Goal: Check status

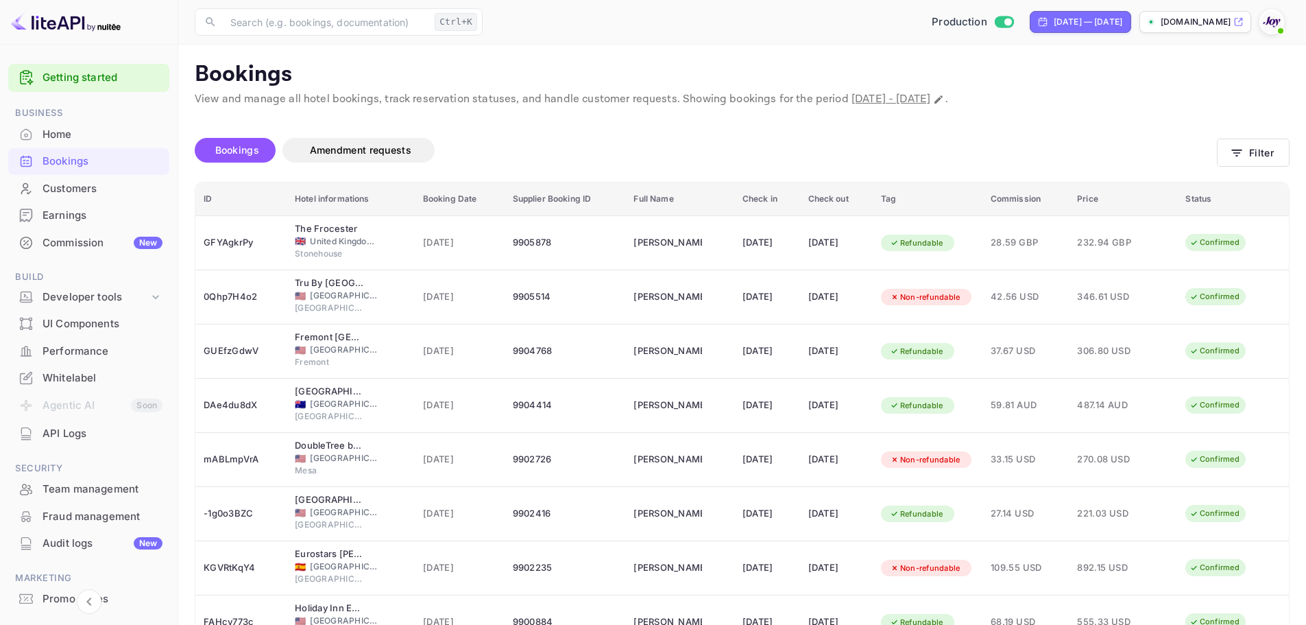
click at [82, 160] on div "Bookings" at bounding box center [103, 162] width 120 height 16
click at [1241, 157] on icon "button" at bounding box center [1237, 153] width 14 height 14
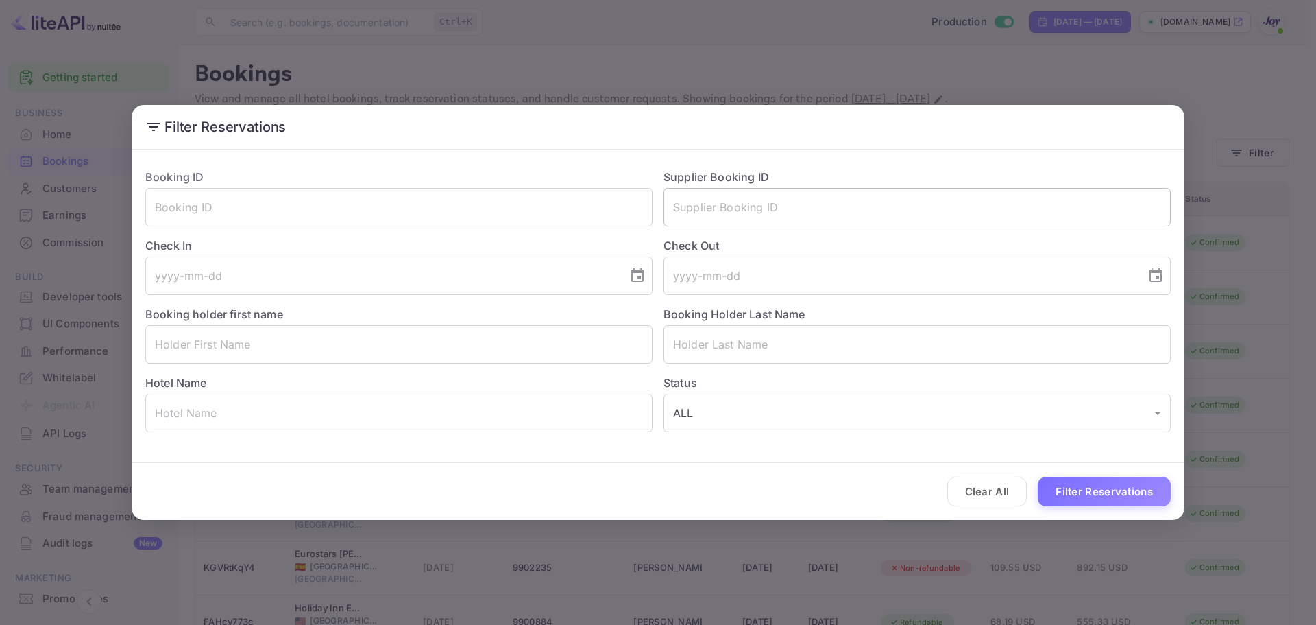
click at [741, 206] on input "text" at bounding box center [917, 207] width 507 height 38
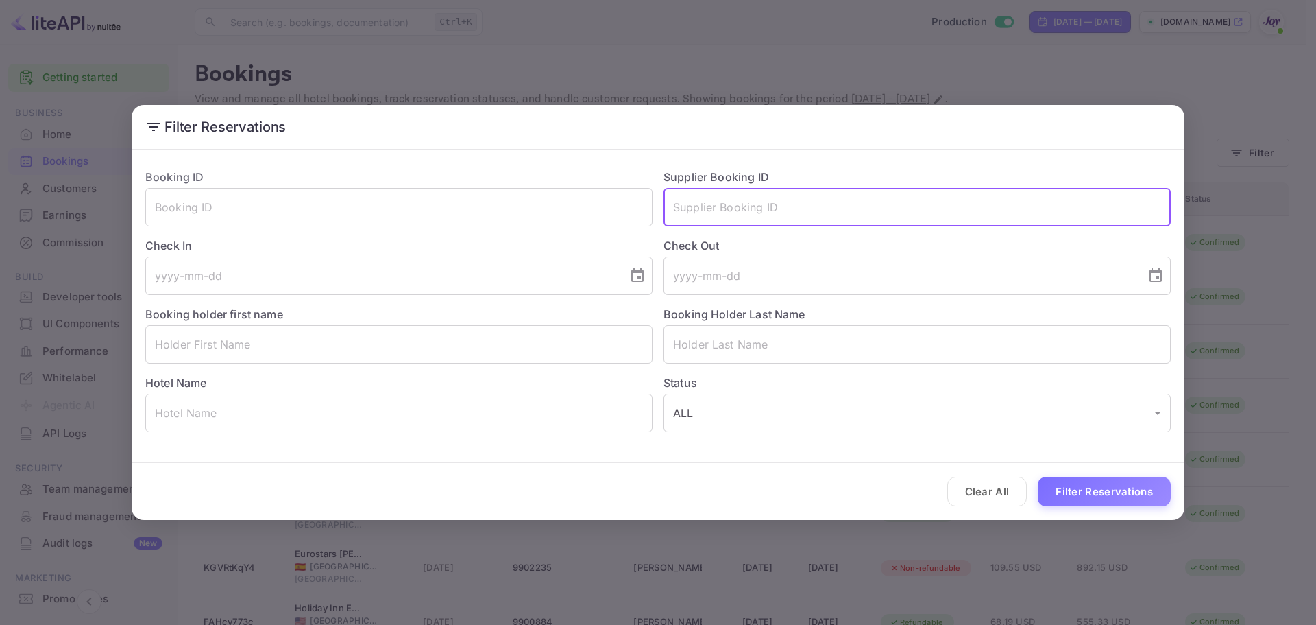
paste input "291704240925"
type input "291704240925"
click at [1105, 503] on button "Filter Reservations" at bounding box center [1104, 491] width 133 height 29
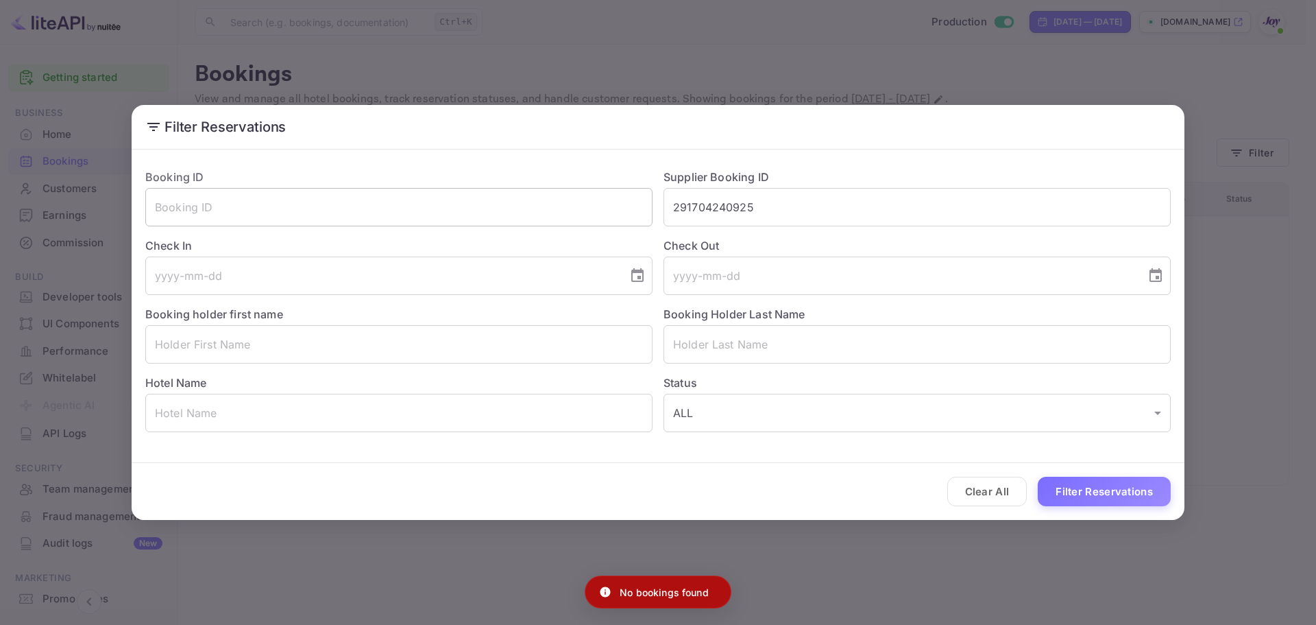
click at [377, 197] on input "text" at bounding box center [398, 207] width 507 height 38
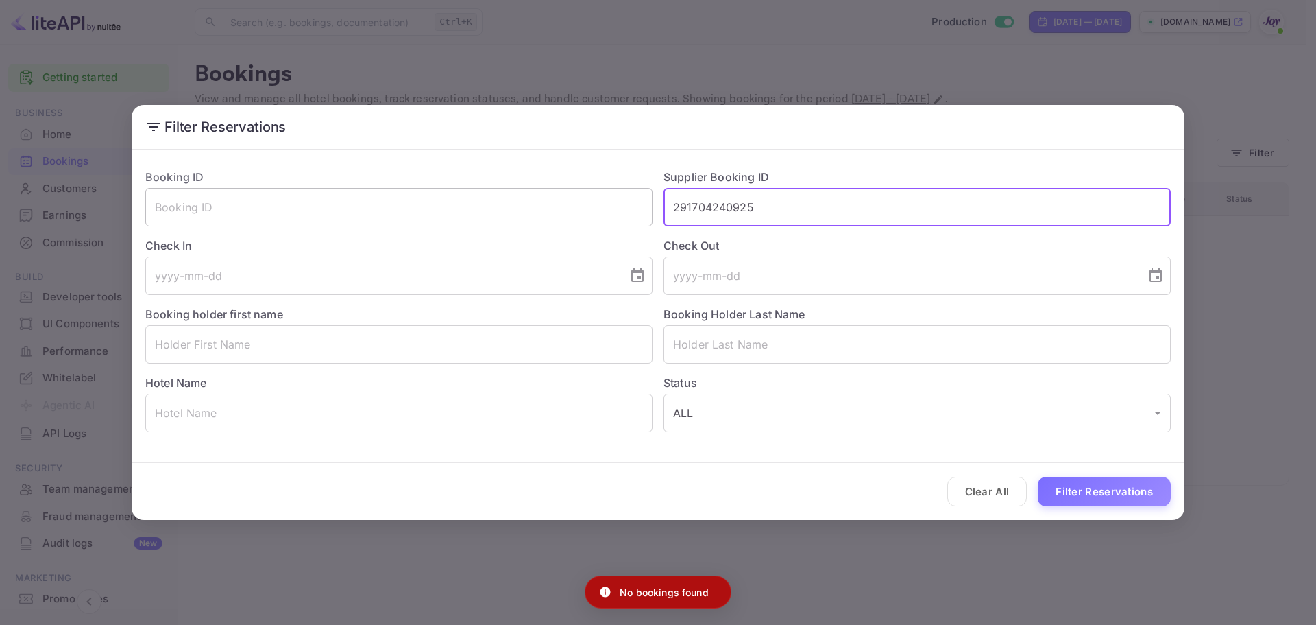
drag, startPoint x: 799, startPoint y: 205, endPoint x: 457, endPoint y: 210, distance: 342.9
click at [457, 210] on div "Booking ID ​ Supplier Booking ID 291704240925 ​ Check In ​ Check Out ​ Booking …" at bounding box center [652, 295] width 1037 height 274
drag, startPoint x: 223, startPoint y: 331, endPoint x: 228, endPoint y: 342, distance: 12.3
click at [224, 332] on input "text" at bounding box center [398, 344] width 507 height 38
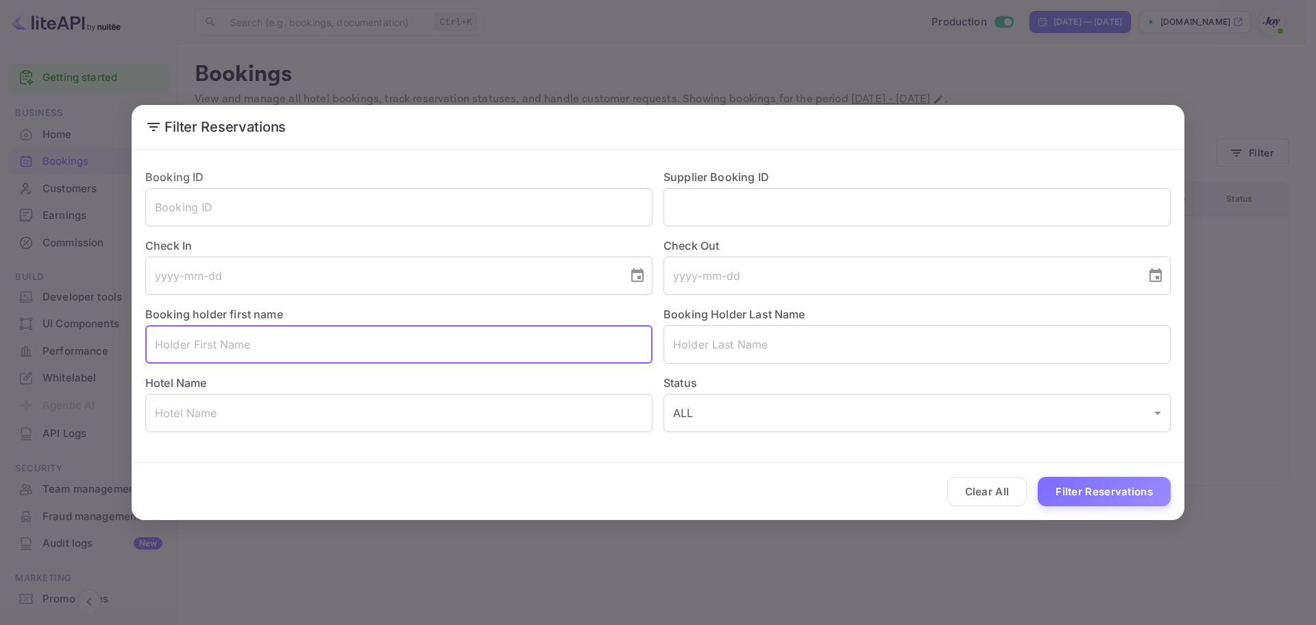
paste input "[PERSON_NAME]"
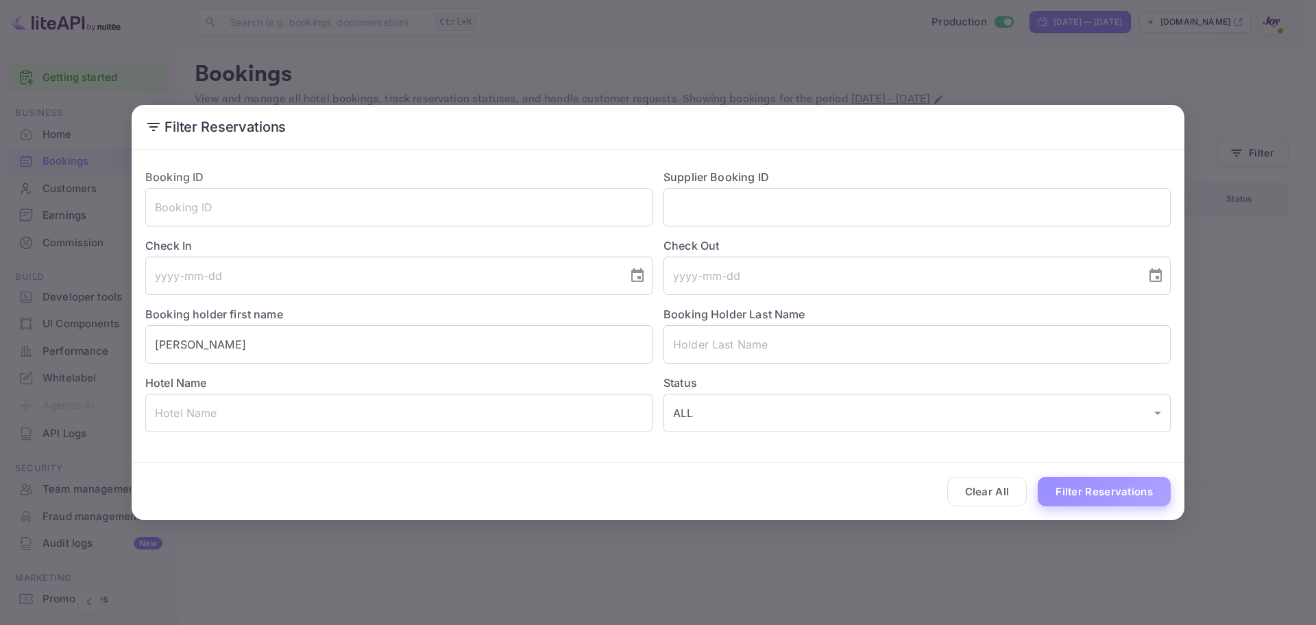
click at [1117, 489] on button "Filter Reservations" at bounding box center [1104, 491] width 133 height 29
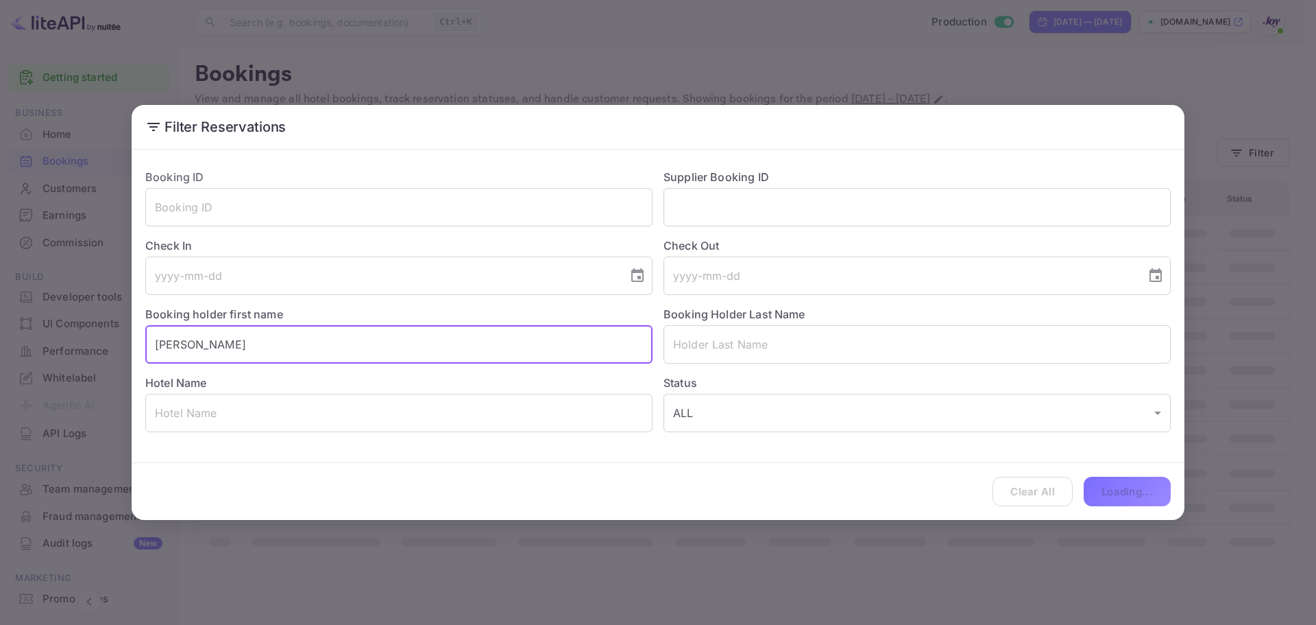
drag, startPoint x: 176, startPoint y: 346, endPoint x: 337, endPoint y: 346, distance: 161.1
click at [337, 346] on input "[PERSON_NAME]" at bounding box center [398, 344] width 507 height 38
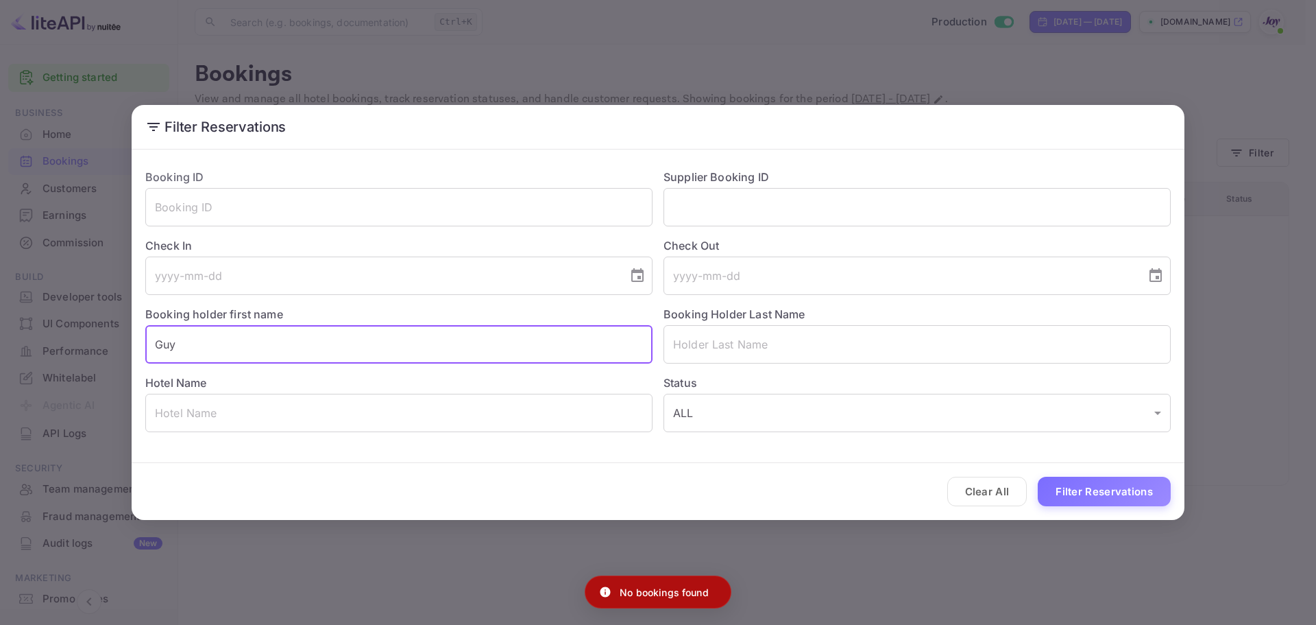
type input "Guy"
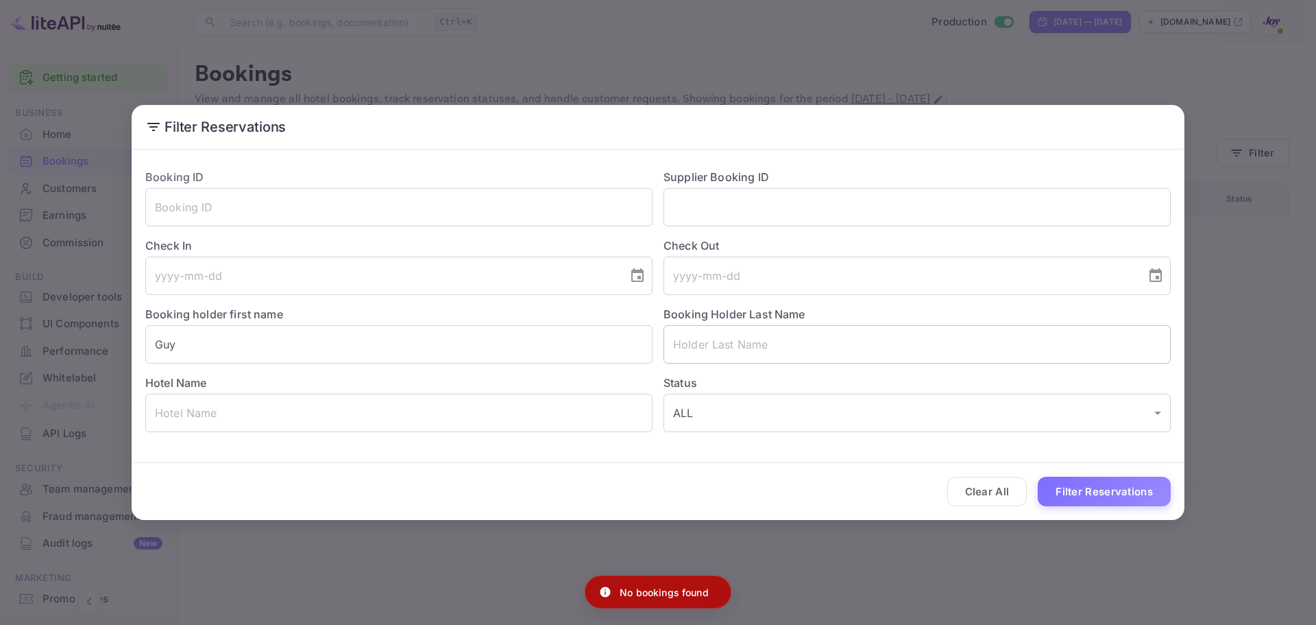
drag, startPoint x: 787, startPoint y: 317, endPoint x: 788, endPoint y: 333, distance: 15.1
click at [788, 324] on div "Booking Holder Last Name ​" at bounding box center [912, 329] width 518 height 69
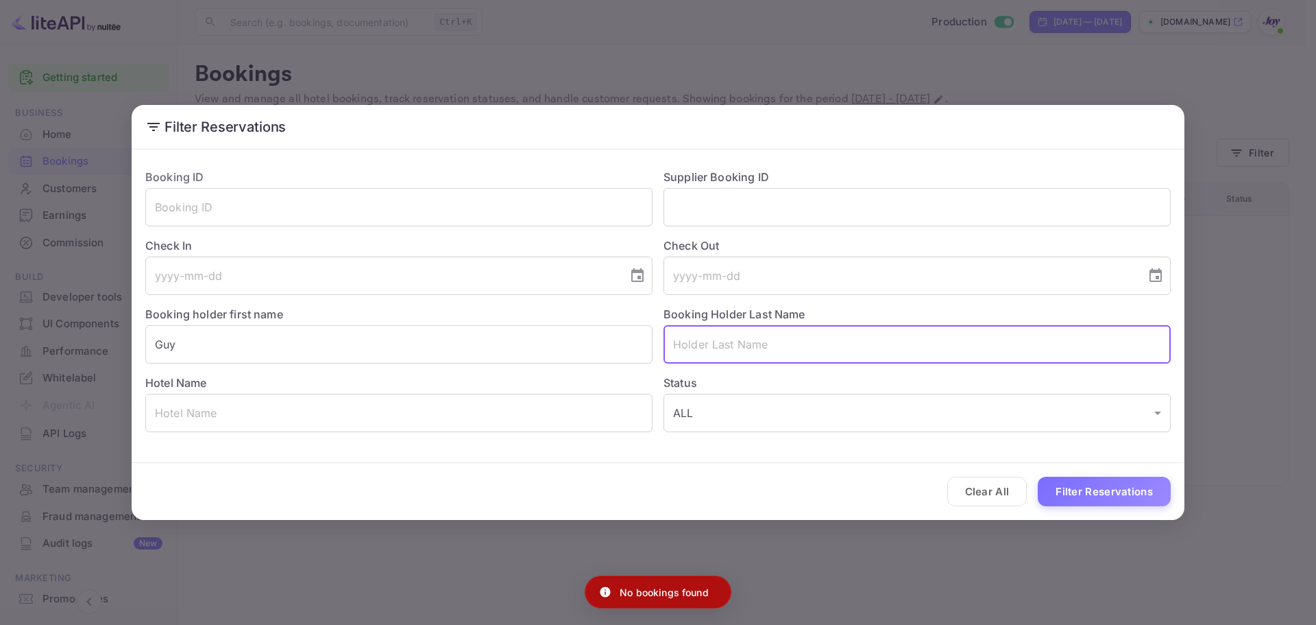
click at [788, 346] on input "text" at bounding box center [917, 344] width 507 height 38
paste input "[PERSON_NAME]"
drag, startPoint x: 698, startPoint y: 342, endPoint x: 492, endPoint y: 344, distance: 206.4
click at [492, 344] on div "Booking ID ​ Supplier Booking ID ​ Check In ​ Check Out ​ Booking holder first …" at bounding box center [652, 295] width 1037 height 274
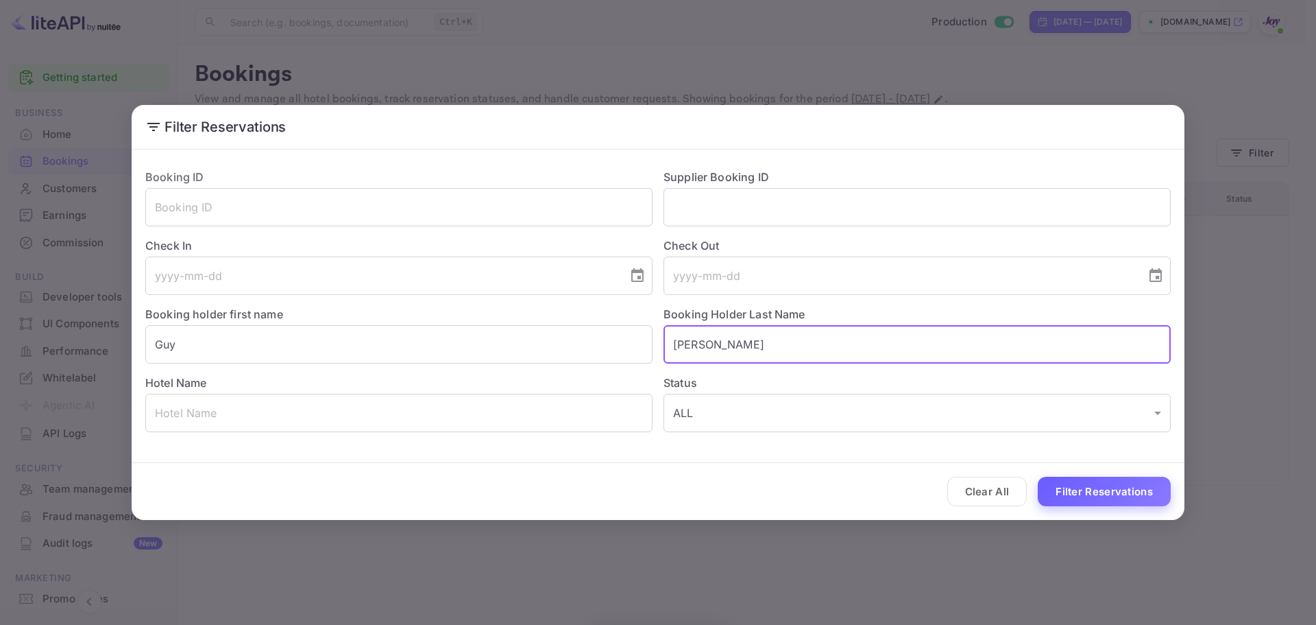
type input "[PERSON_NAME]"
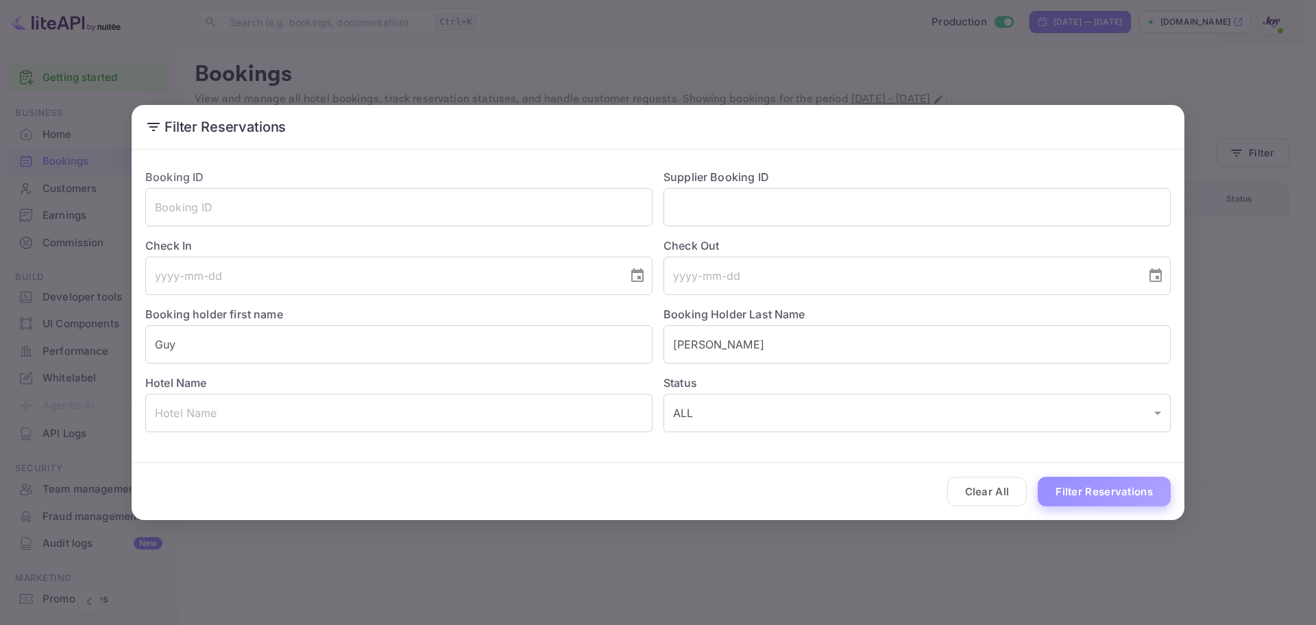
drag, startPoint x: 1128, startPoint y: 485, endPoint x: 1133, endPoint y: 477, distance: 10.1
click at [1129, 485] on button "Filter Reservations" at bounding box center [1104, 491] width 133 height 29
click at [560, 77] on div "Filter Reservations Booking ID ​ Supplier Booking ID ​ Check In ​ Check Out ​ B…" at bounding box center [658, 312] width 1316 height 625
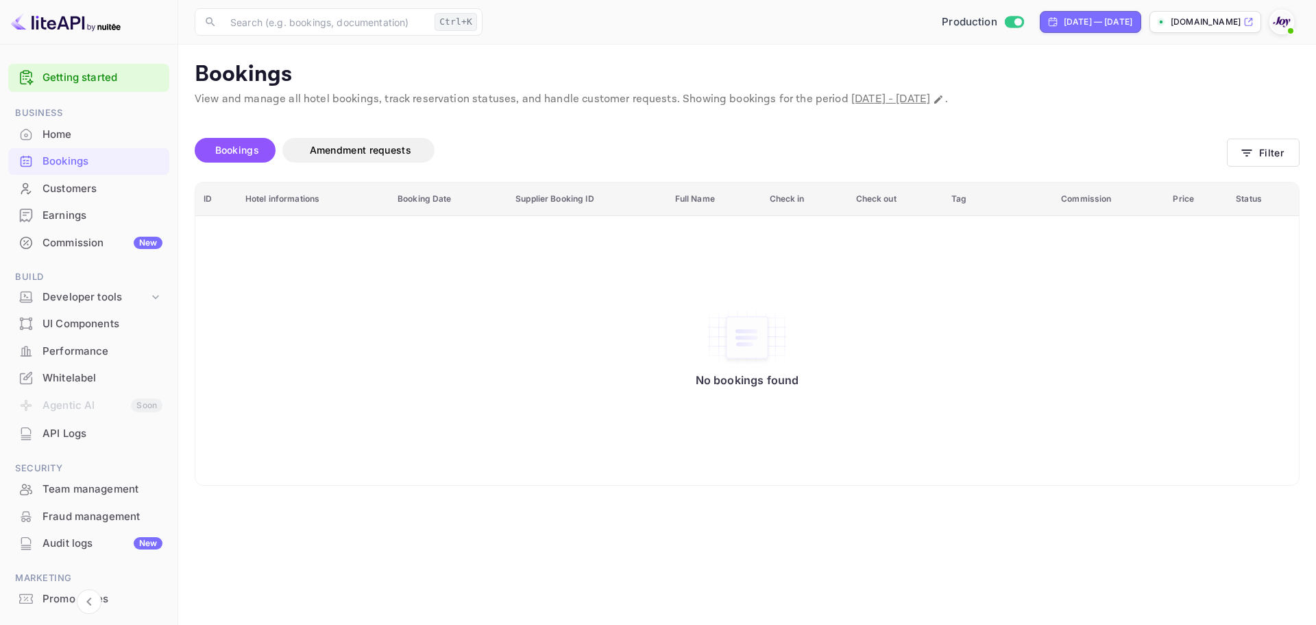
click at [359, 362] on div "No bookings found" at bounding box center [747, 351] width 1076 height 250
click at [144, 156] on div "Bookings" at bounding box center [103, 162] width 120 height 16
click at [112, 158] on div "Bookings" at bounding box center [103, 162] width 120 height 16
click at [95, 162] on div "Bookings" at bounding box center [103, 162] width 120 height 16
click at [1264, 150] on button "Filter" at bounding box center [1263, 153] width 73 height 28
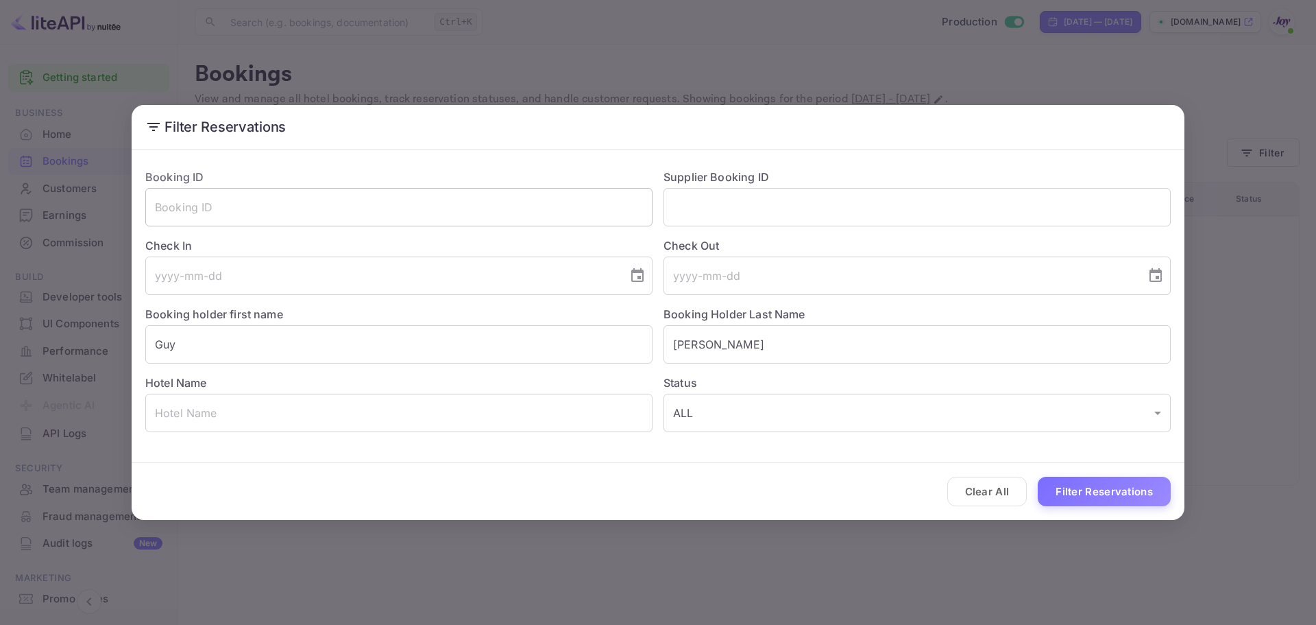
click at [311, 207] on input "text" at bounding box center [398, 207] width 507 height 38
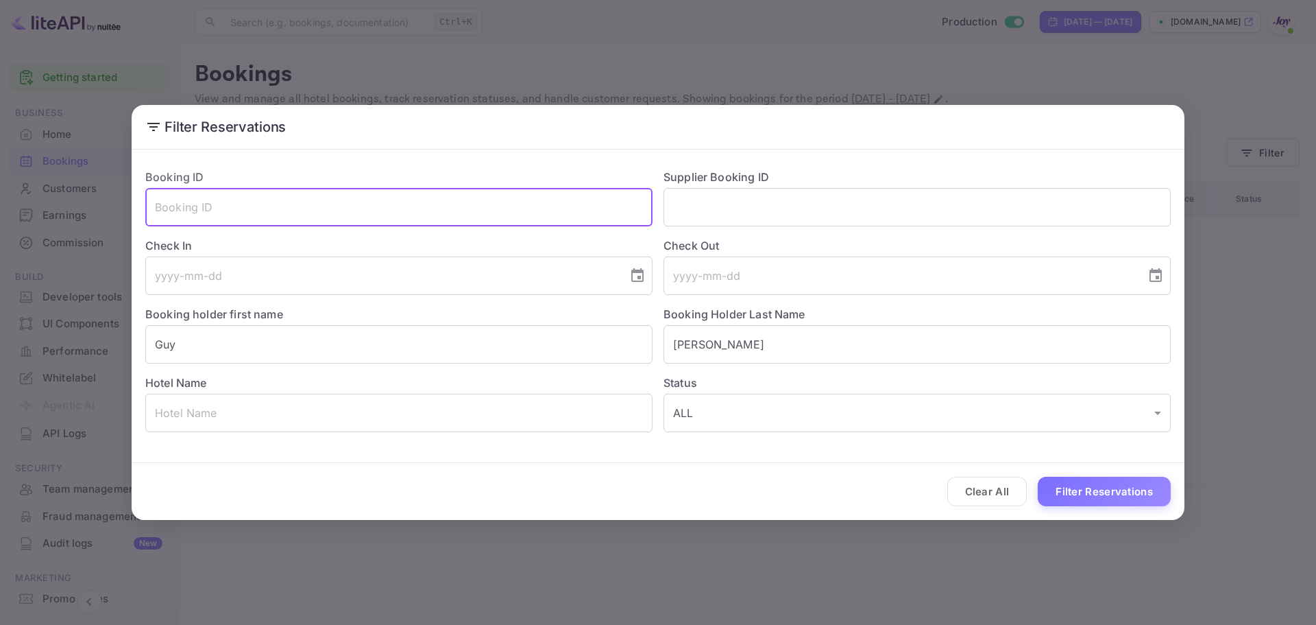
paste input "f44d24041e"
type input "f44d24041e"
drag, startPoint x: 380, startPoint y: 216, endPoint x: 5, endPoint y: 213, distance: 375.1
click at [5, 215] on div "Filter Reservations Booking ID f44d24041e ​ Supplier Booking ID ​ Check In ​ Ch…" at bounding box center [658, 312] width 1316 height 625
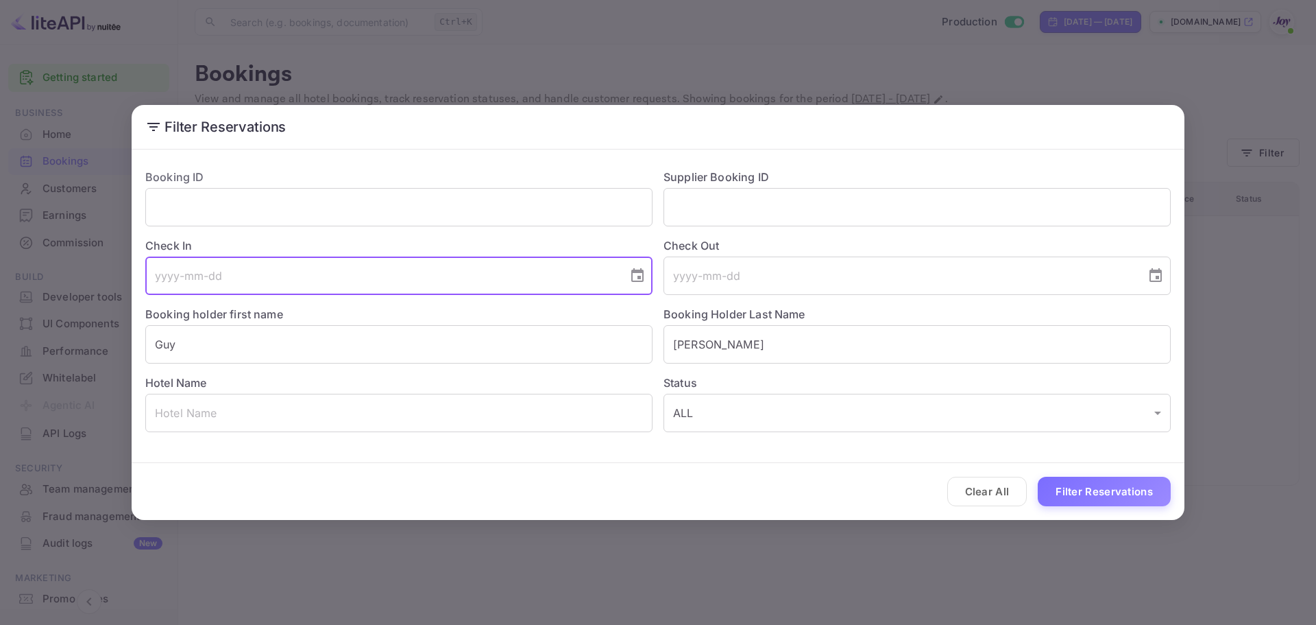
click at [437, 293] on input "tel" at bounding box center [381, 275] width 473 height 38
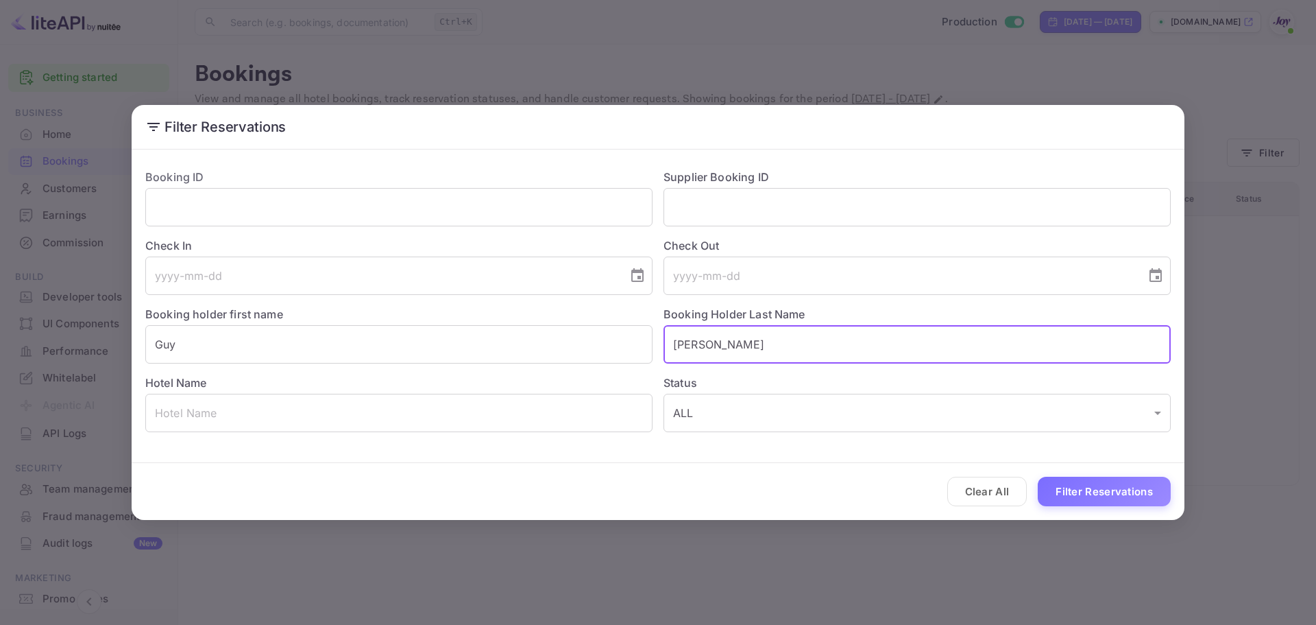
click at [719, 343] on input "[PERSON_NAME]" at bounding box center [917, 344] width 507 height 38
click at [717, 330] on input "[PERSON_NAME]" at bounding box center [917, 344] width 507 height 38
drag, startPoint x: 234, startPoint y: 213, endPoint x: 252, endPoint y: 207, distance: 18.9
click at [237, 213] on input "text" at bounding box center [398, 207] width 507 height 38
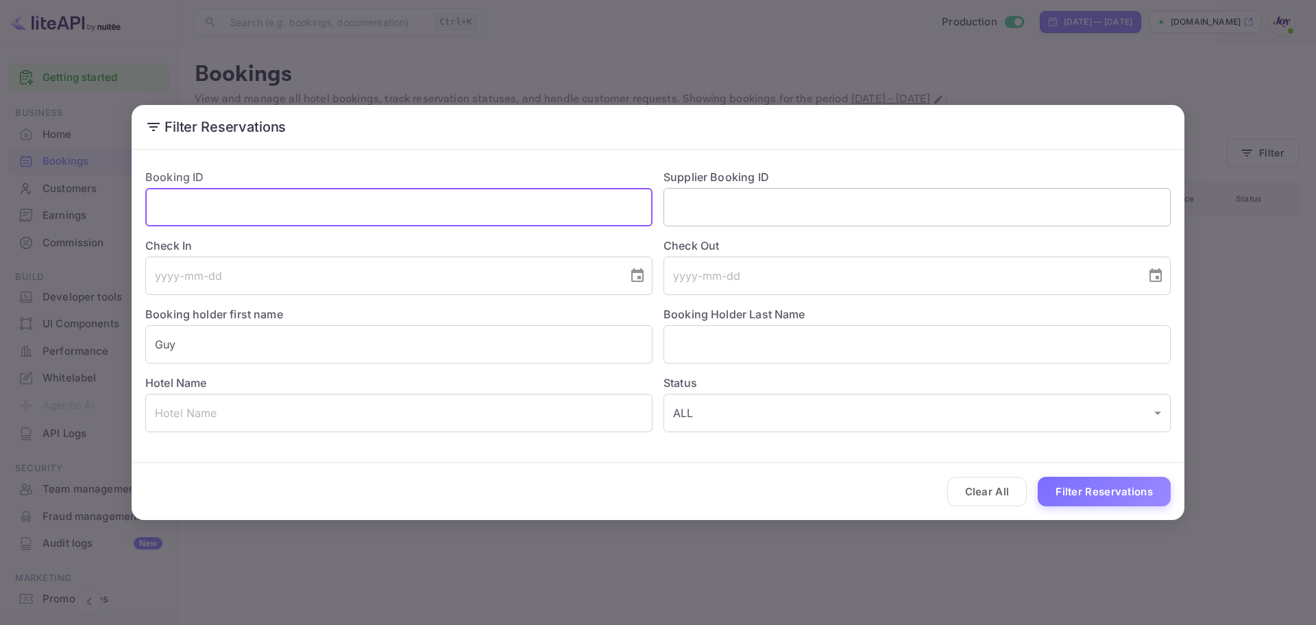
click at [724, 189] on input "text" at bounding box center [917, 207] width 507 height 38
paste input "9125889"
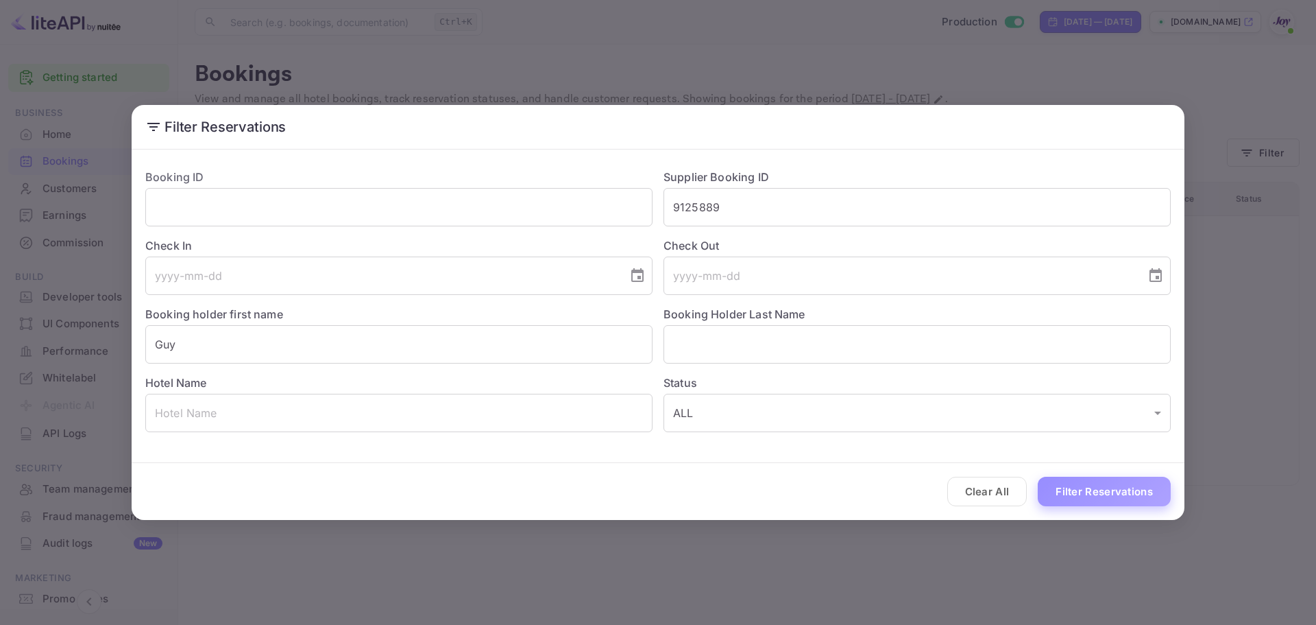
click at [1119, 490] on button "Filter Reservations" at bounding box center [1104, 491] width 133 height 29
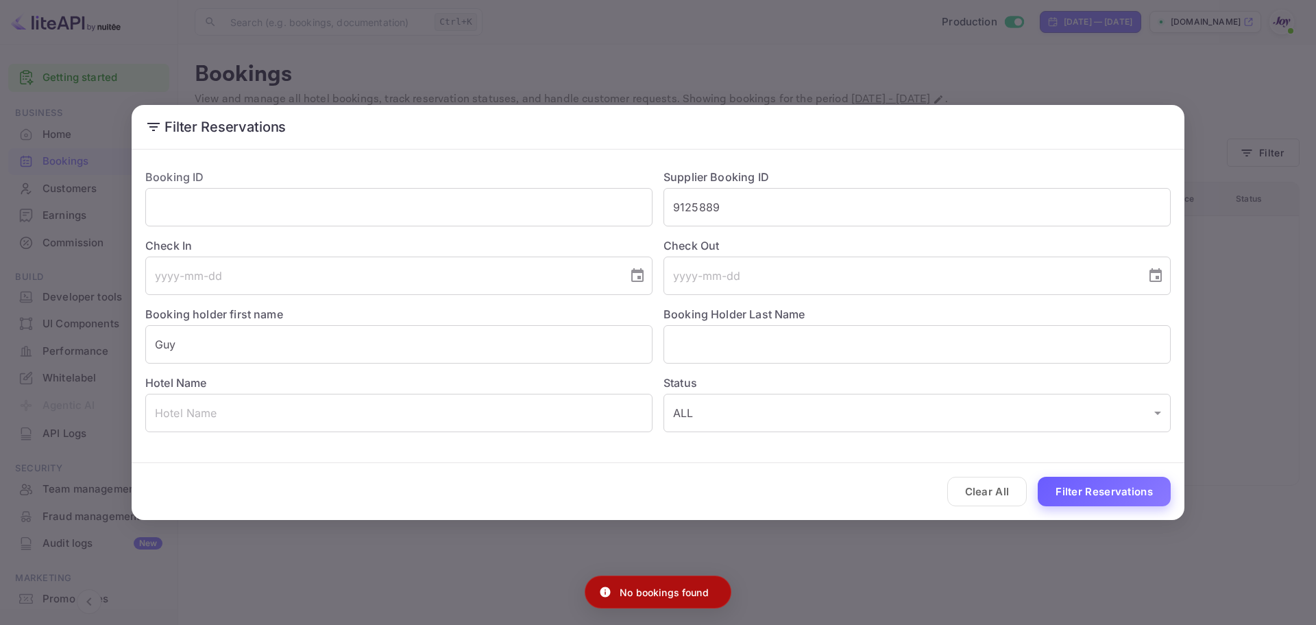
click at [1111, 479] on button "Filter Reservations" at bounding box center [1104, 491] width 133 height 29
click at [677, 209] on input "9125889" at bounding box center [917, 207] width 507 height 38
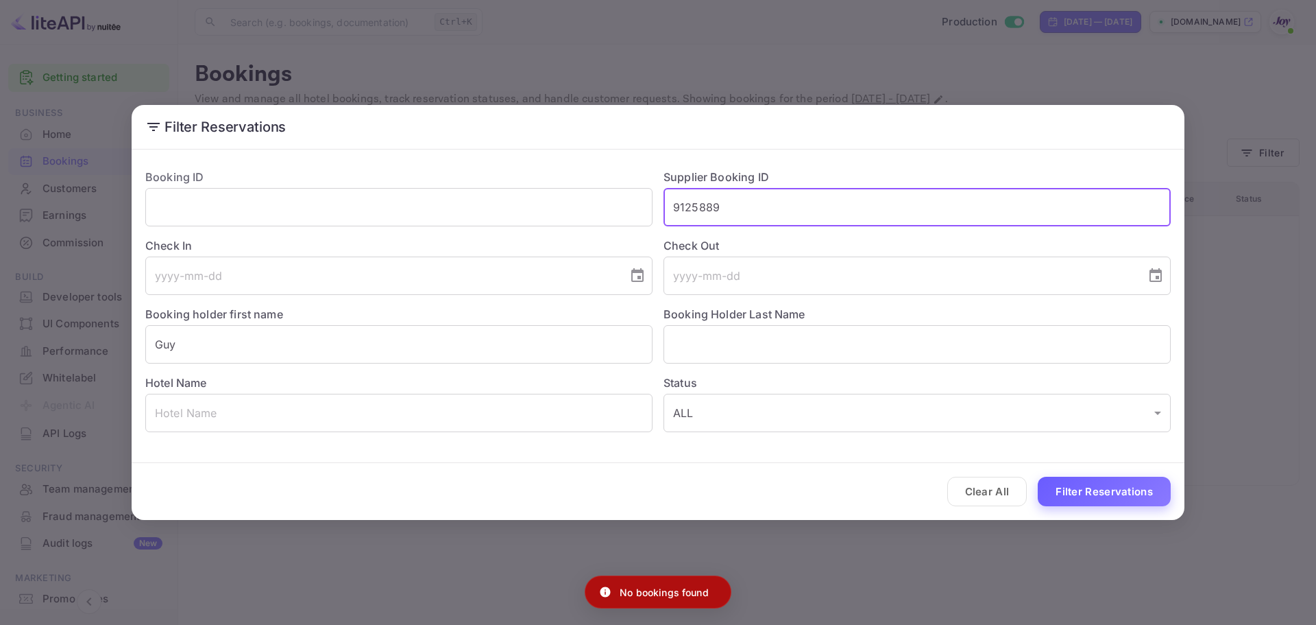
type input "9125889"
click at [1123, 485] on button "Filter Reservations" at bounding box center [1104, 491] width 133 height 29
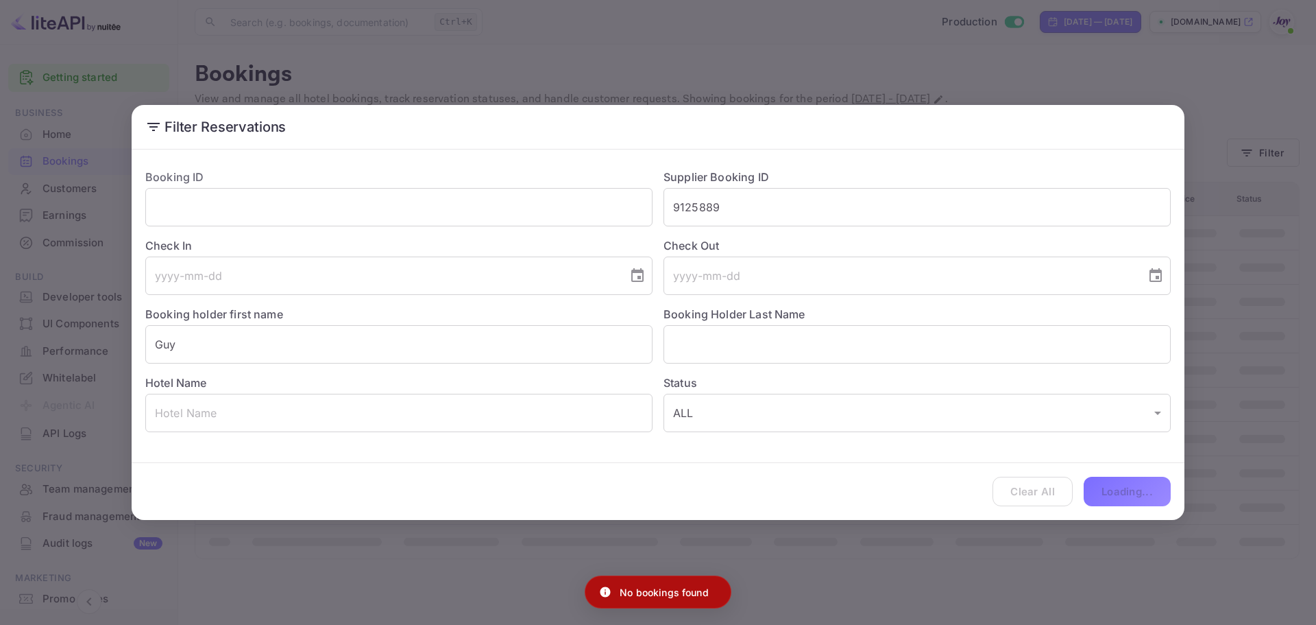
click at [1126, 487] on div "Clear All Loading..." at bounding box center [658, 491] width 1053 height 57
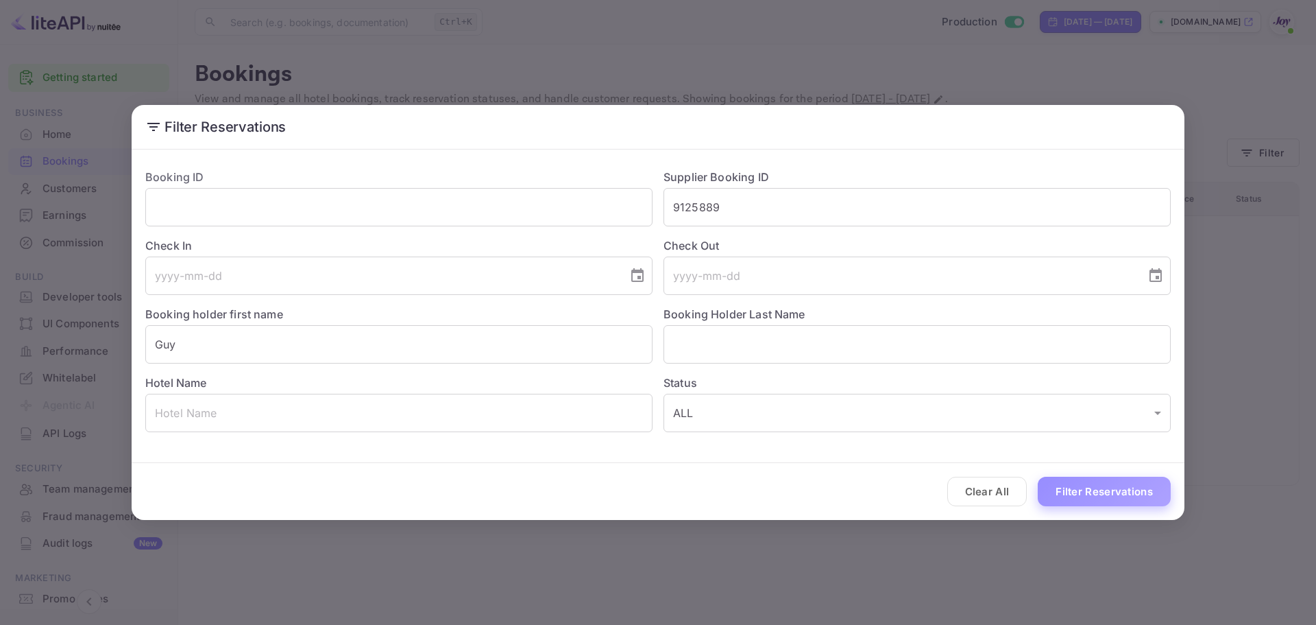
click at [1094, 494] on button "Filter Reservations" at bounding box center [1104, 491] width 133 height 29
